Goal: Check status: Check status

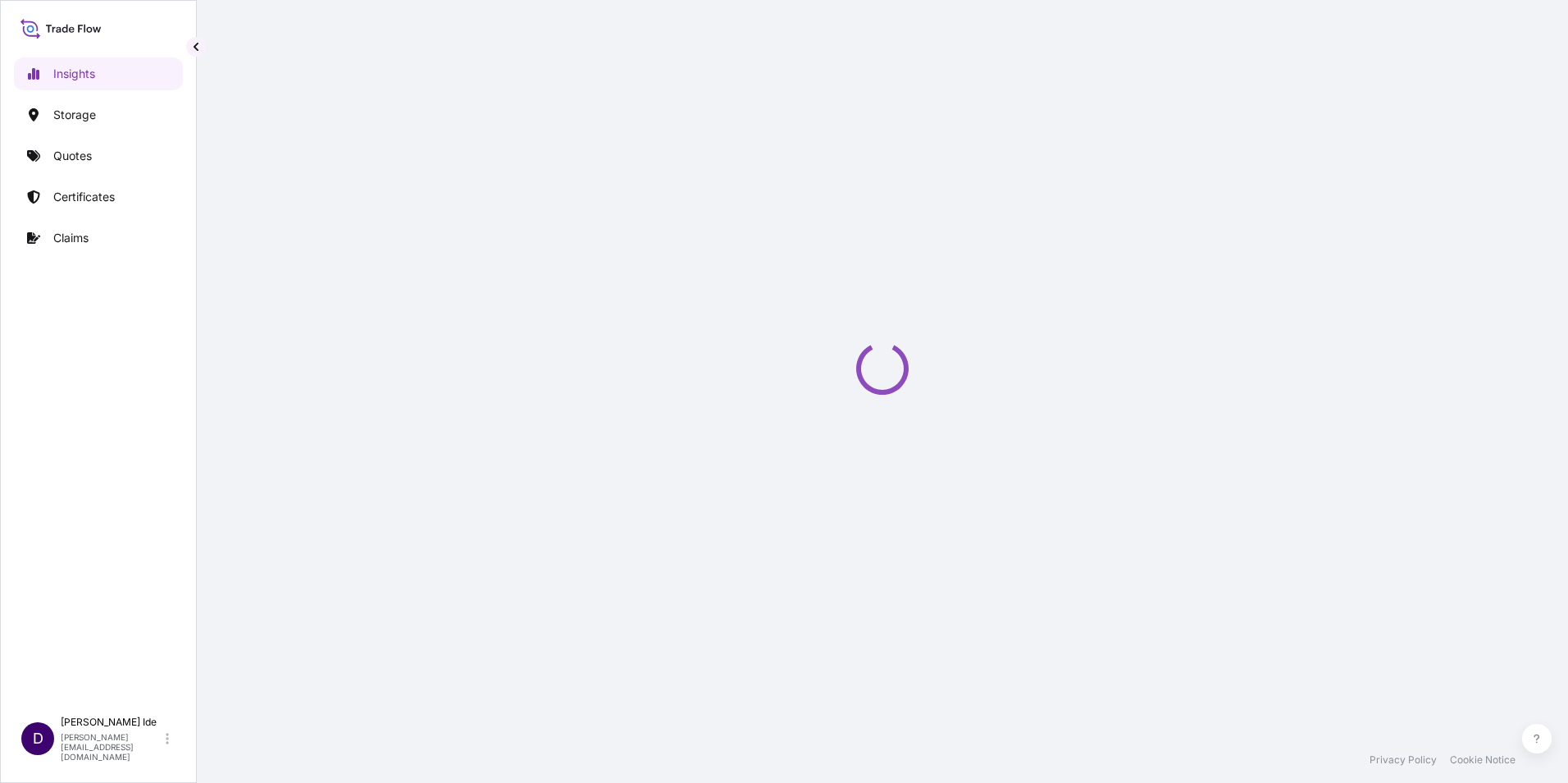
select select "2025"
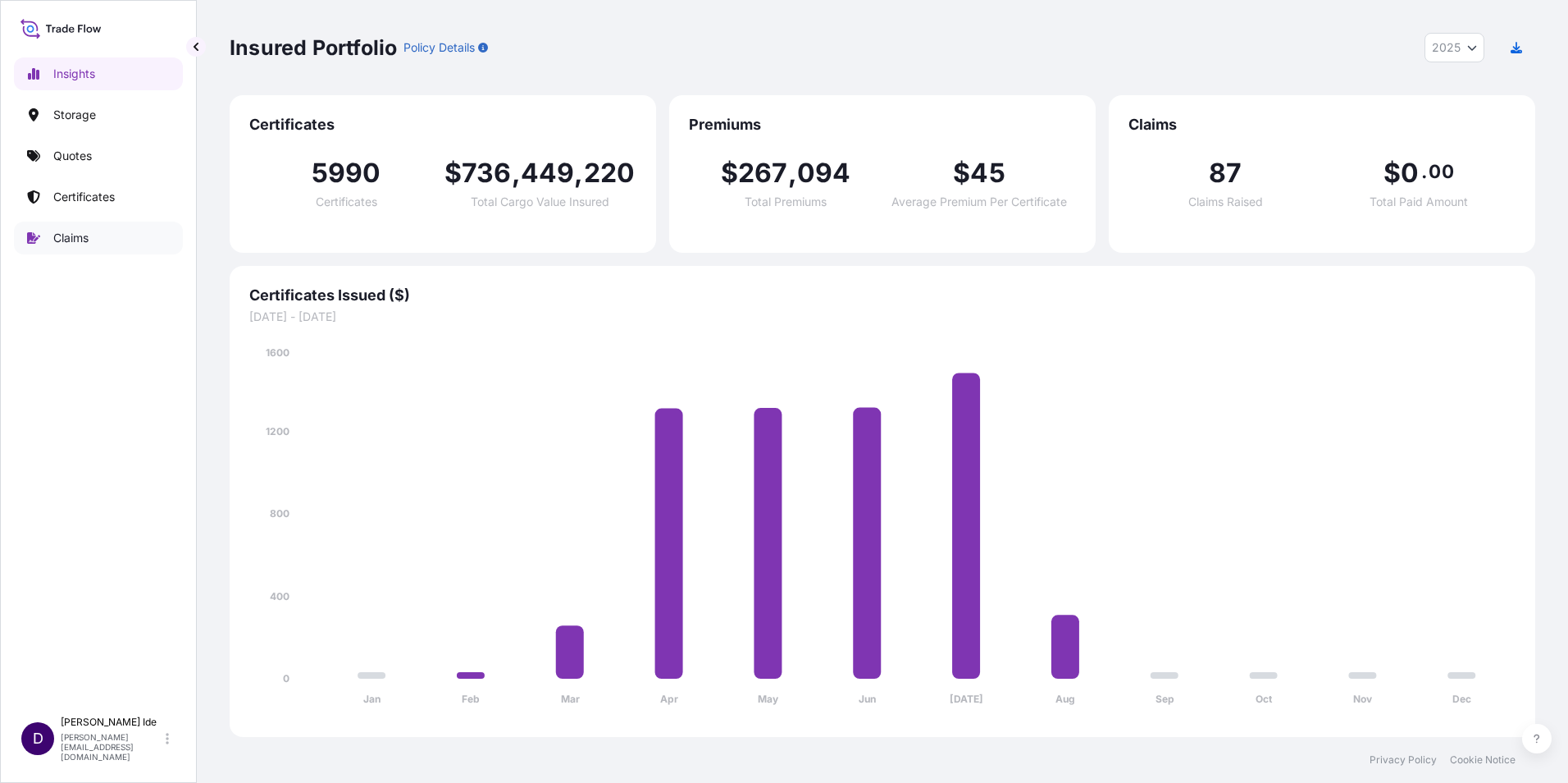
click at [77, 235] on p "Claims" at bounding box center [71, 238] width 36 height 17
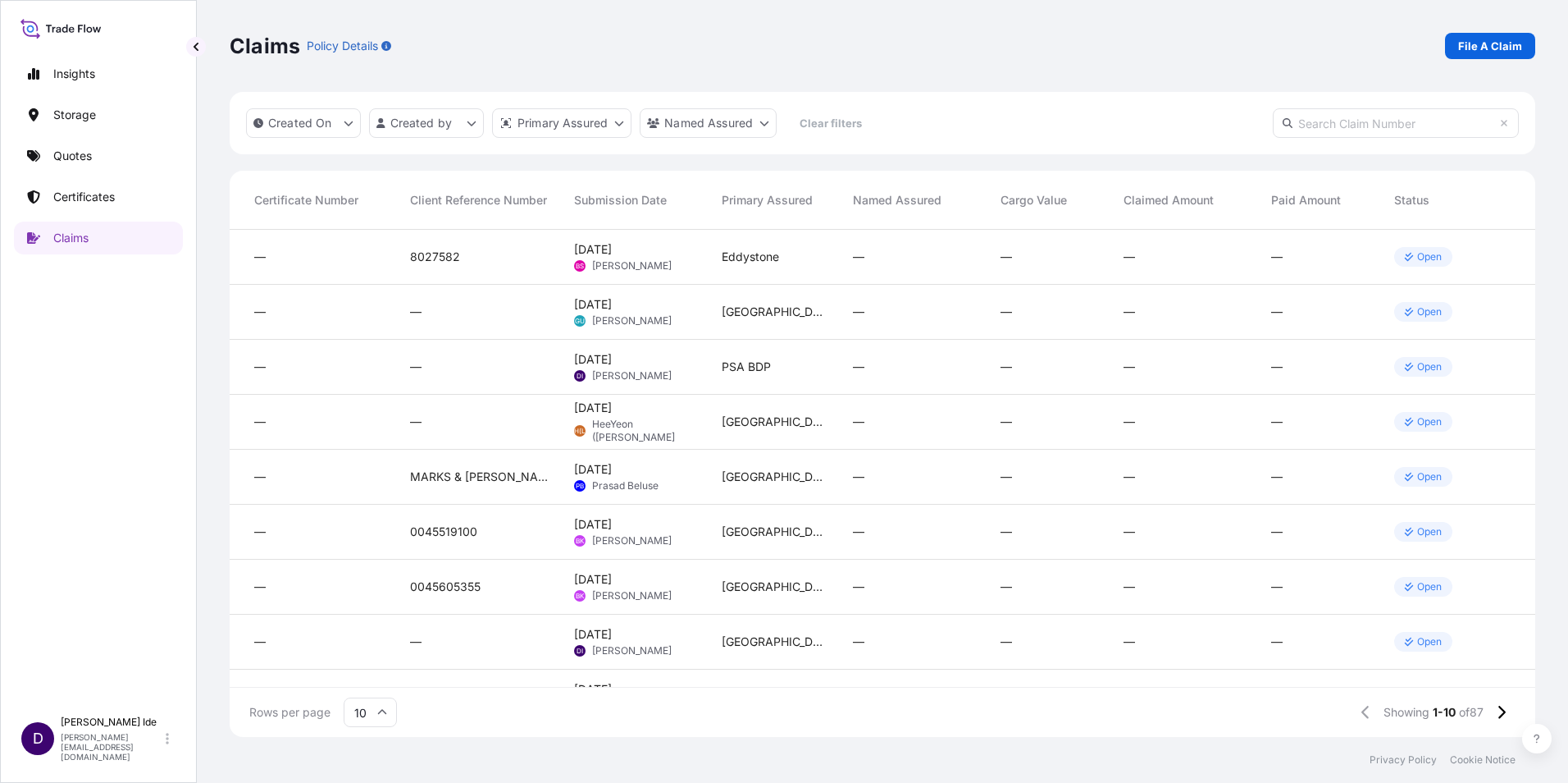
scroll to position [0, 134]
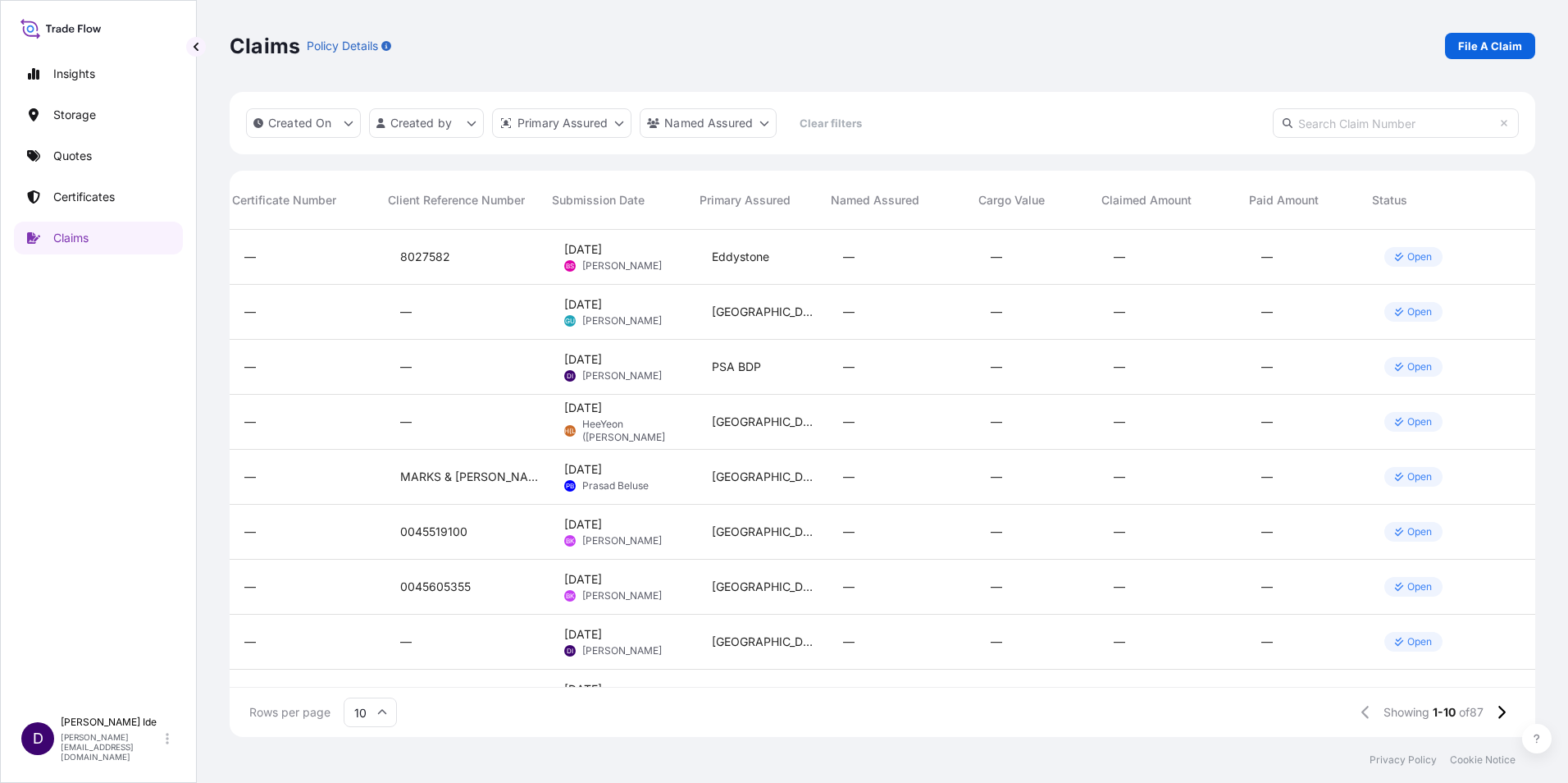
click at [1392, 361] on div "Open" at bounding box center [1413, 367] width 58 height 20
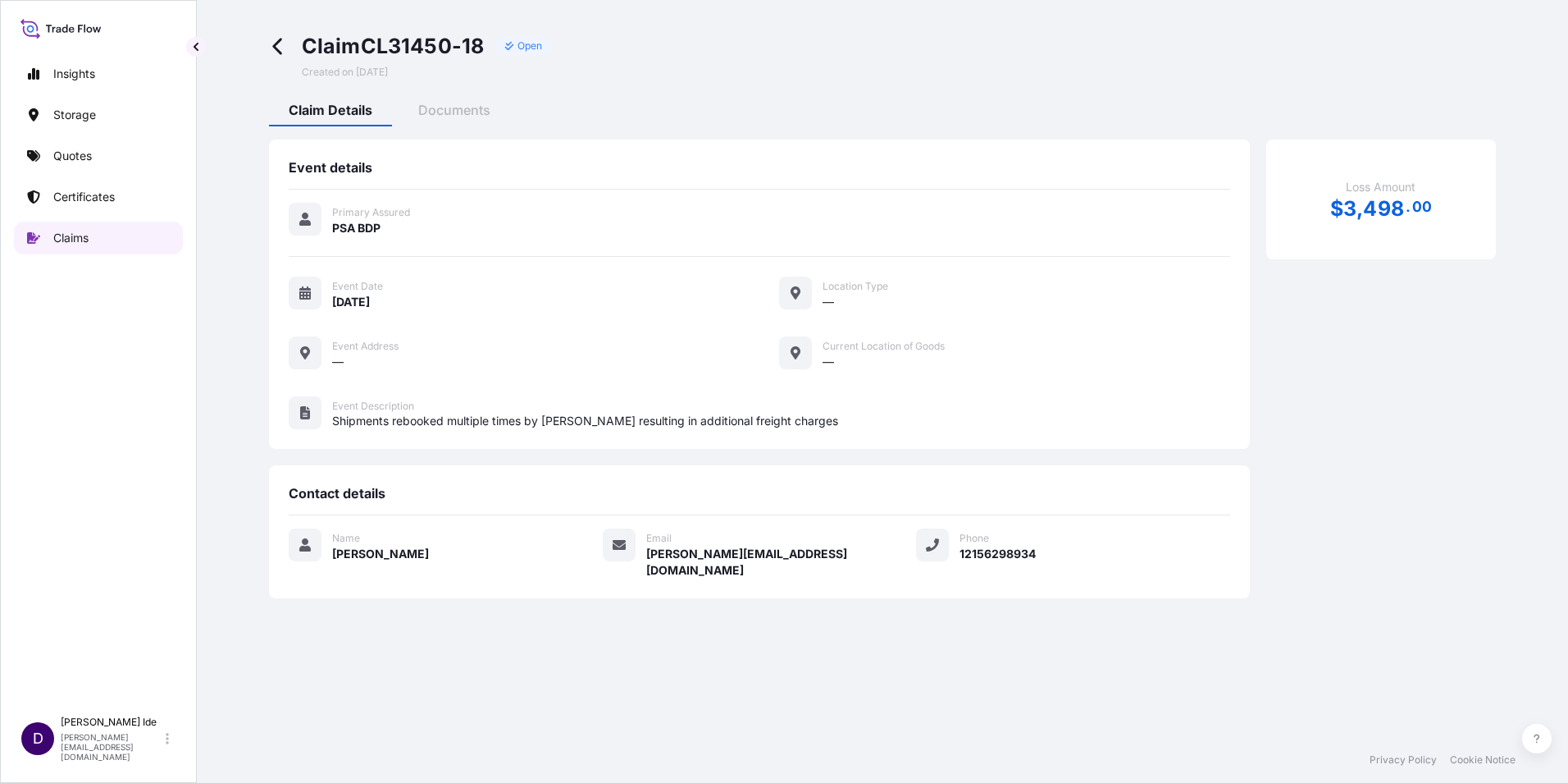
click at [77, 242] on p "Claims" at bounding box center [71, 238] width 36 height 17
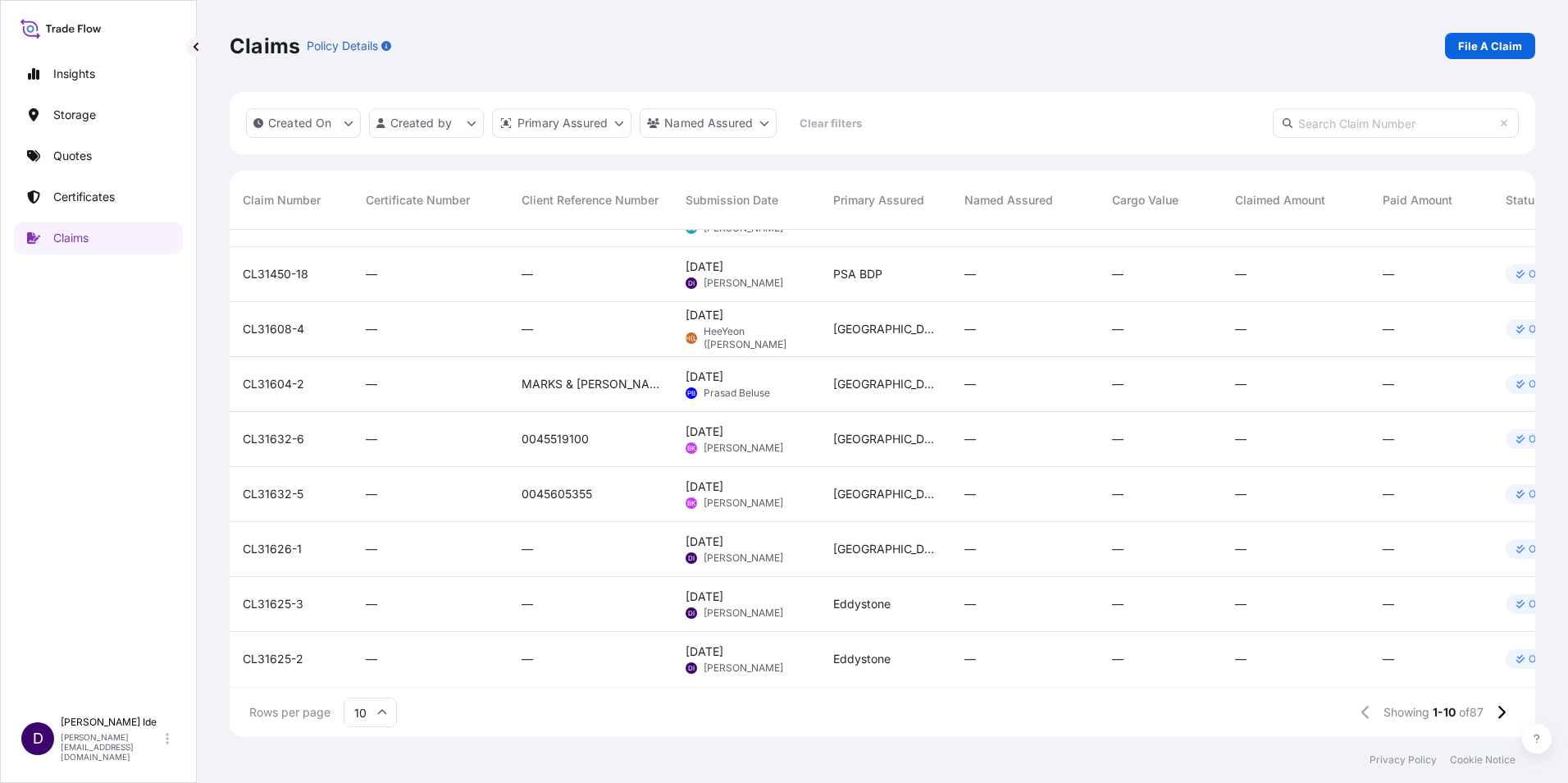
scroll to position [105, 0]
click at [1499, 713] on icon at bounding box center [1501, 712] width 9 height 15
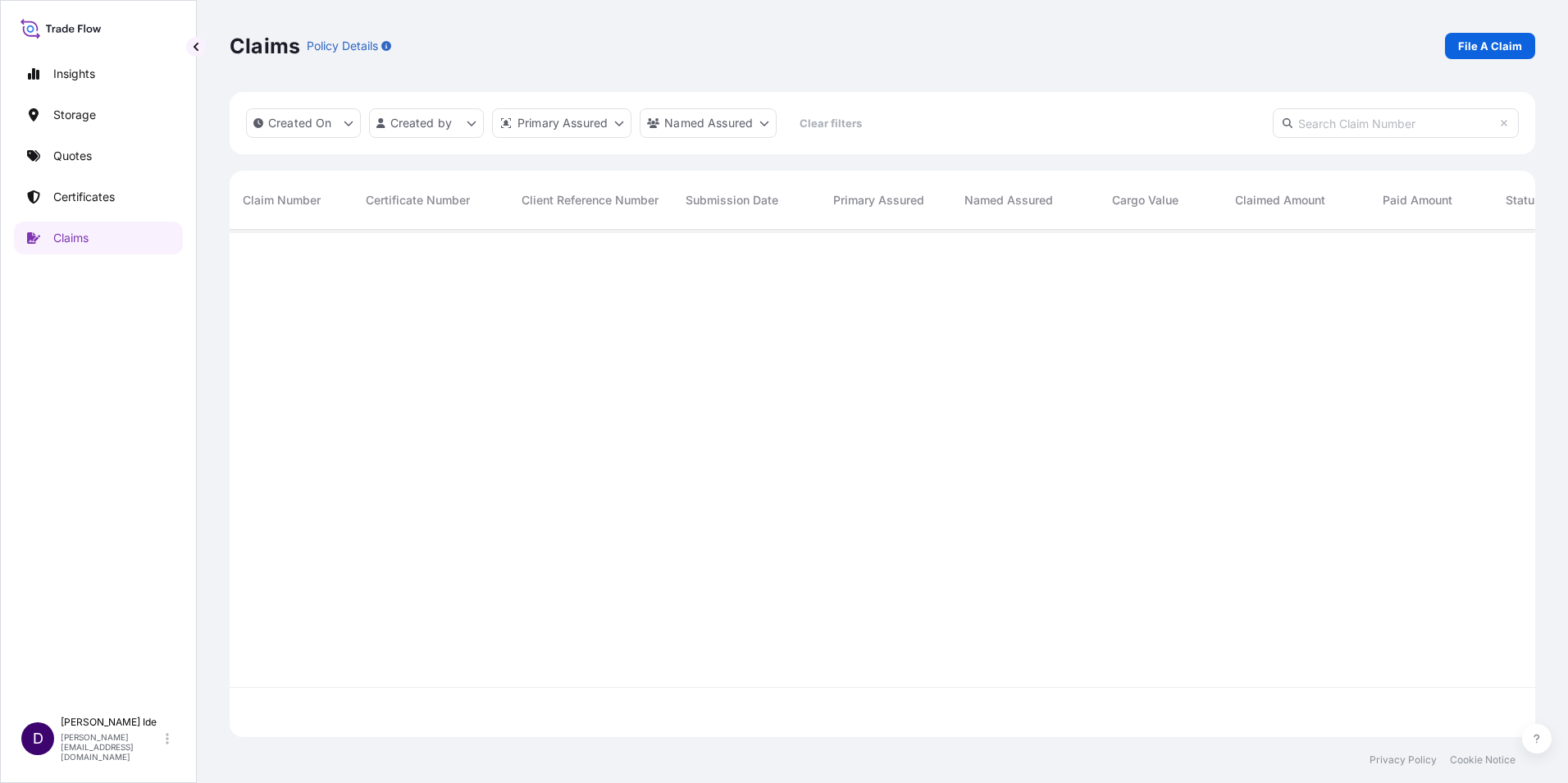
scroll to position [0, 0]
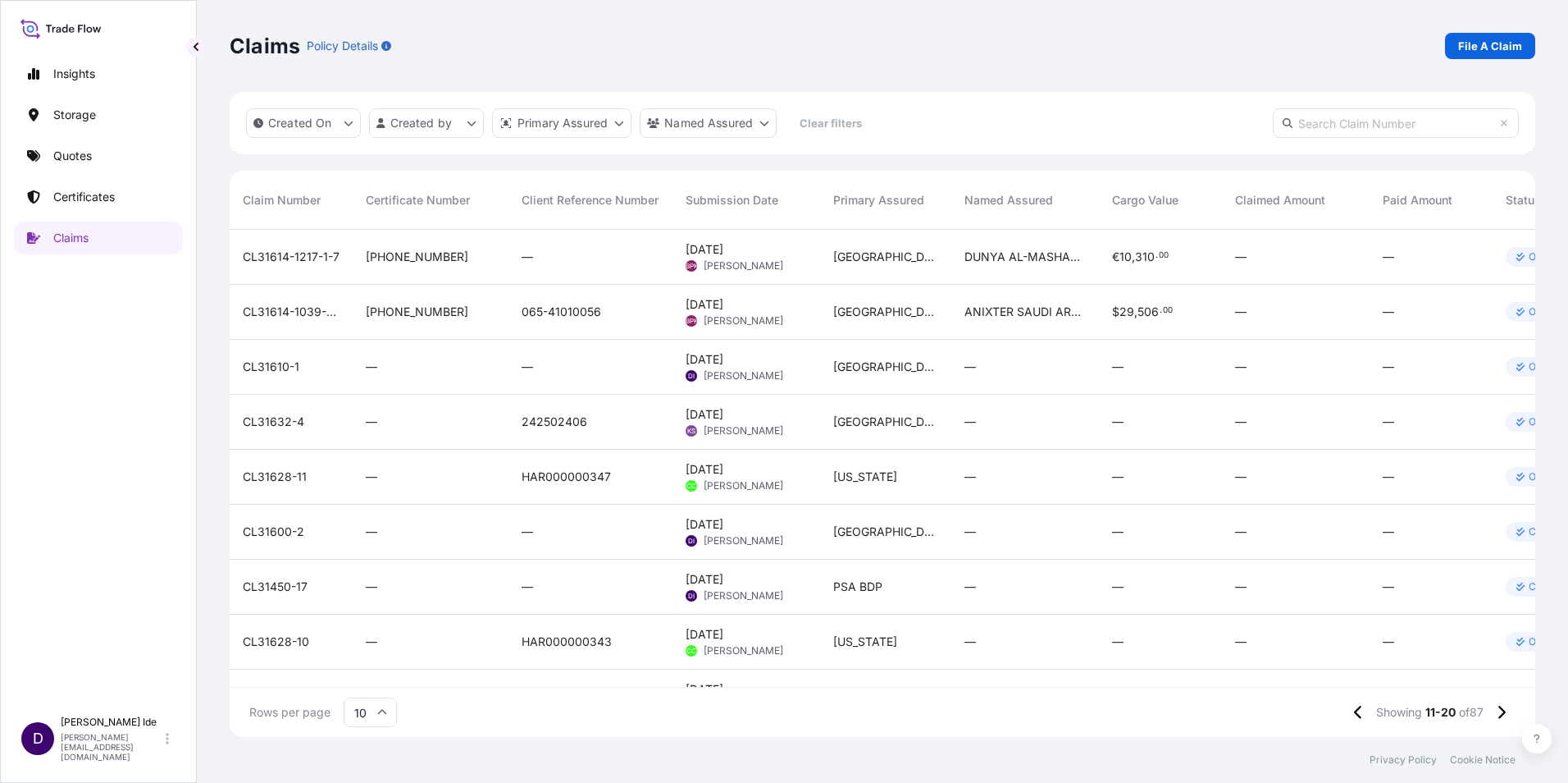
click at [287, 371] on span "CL31610-1" at bounding box center [271, 367] width 57 height 17
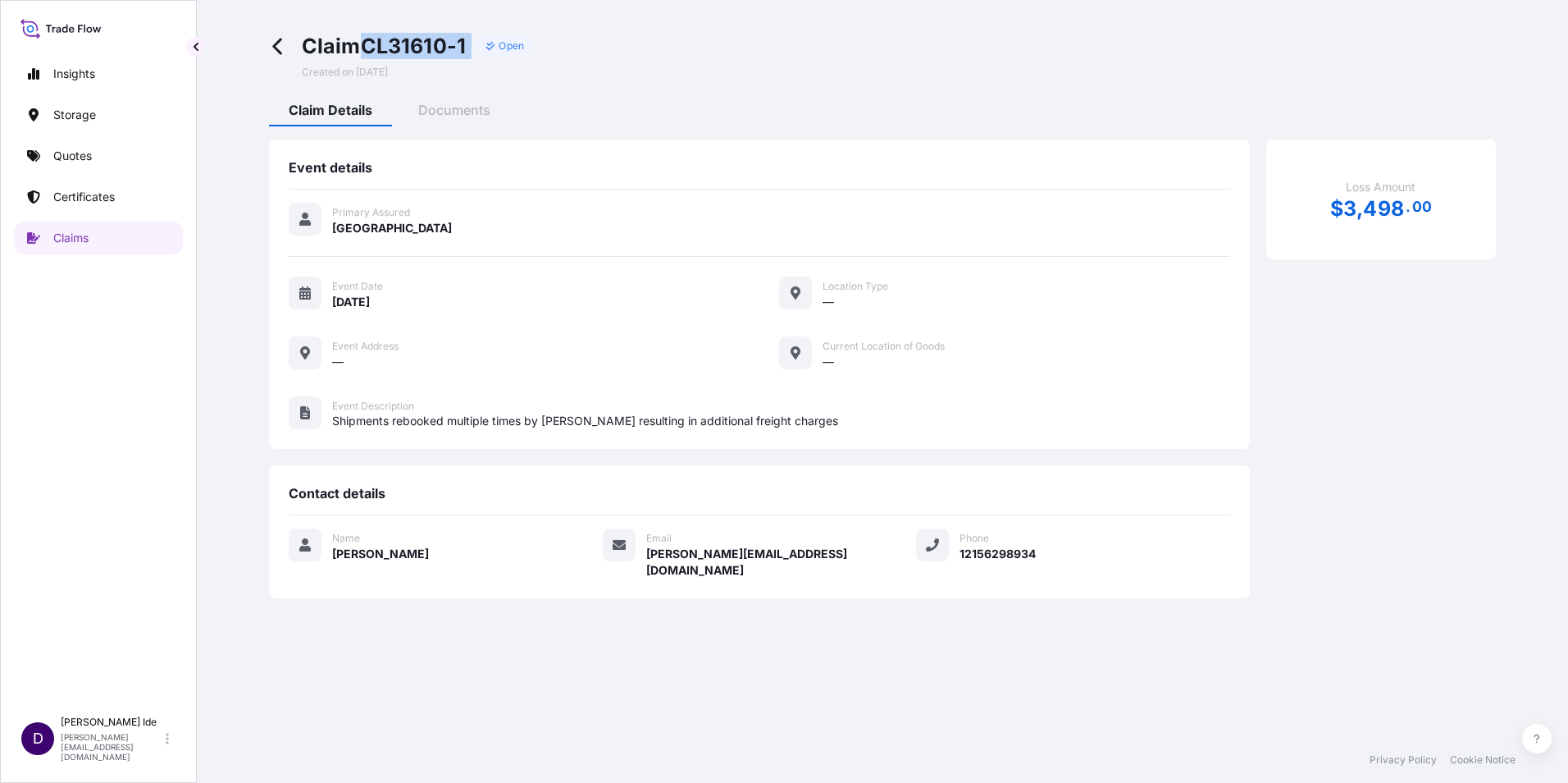
drag, startPoint x: 478, startPoint y: 44, endPoint x: 365, endPoint y: 58, distance: 113.9
click at [365, 58] on div "Claim CL31610-1 Open" at bounding box center [419, 46] width 233 height 26
copy div "CL31610-1"
